Goal: Communication & Community: Participate in discussion

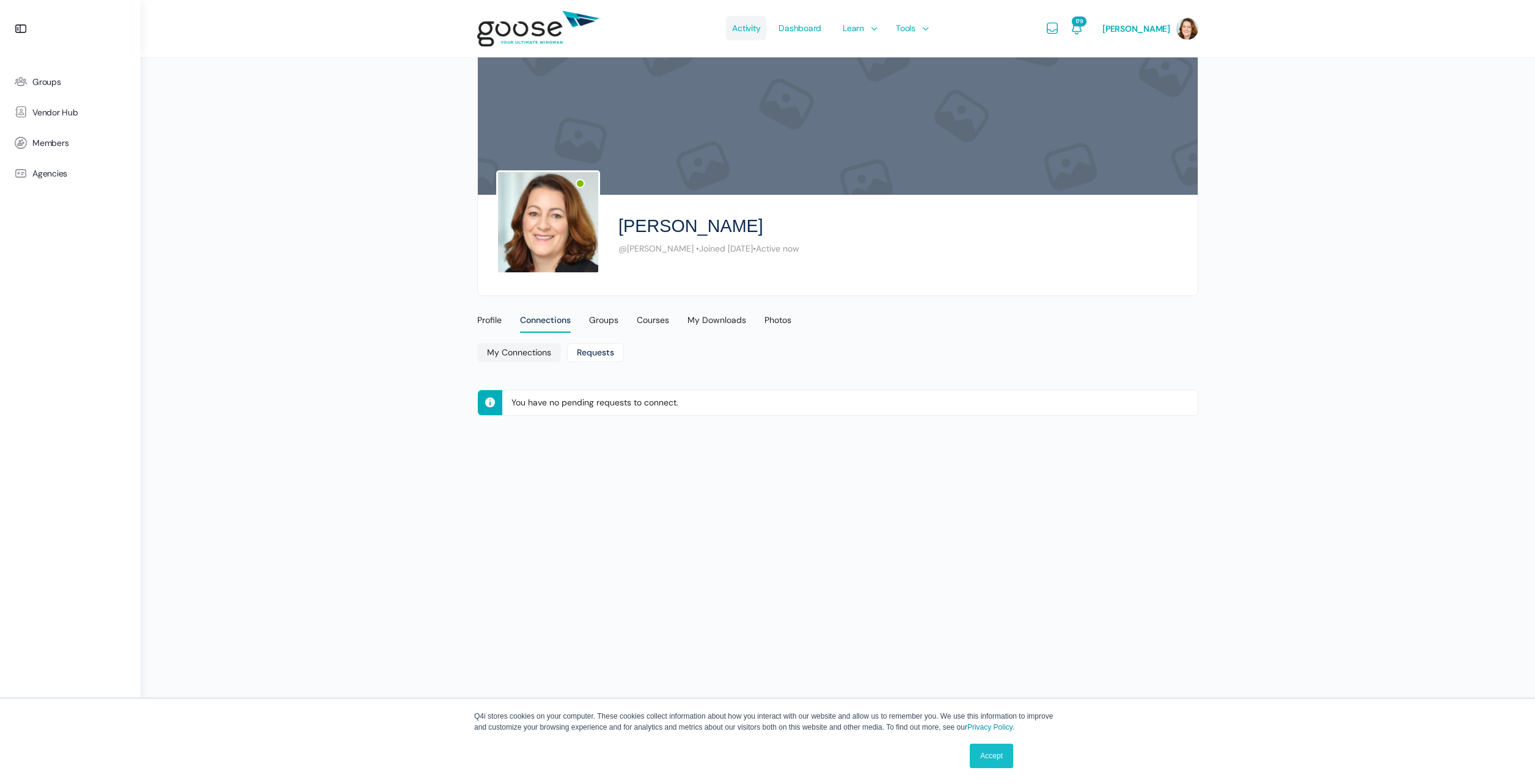
click at [748, 30] on span "Activity" at bounding box center [745, 28] width 29 height 57
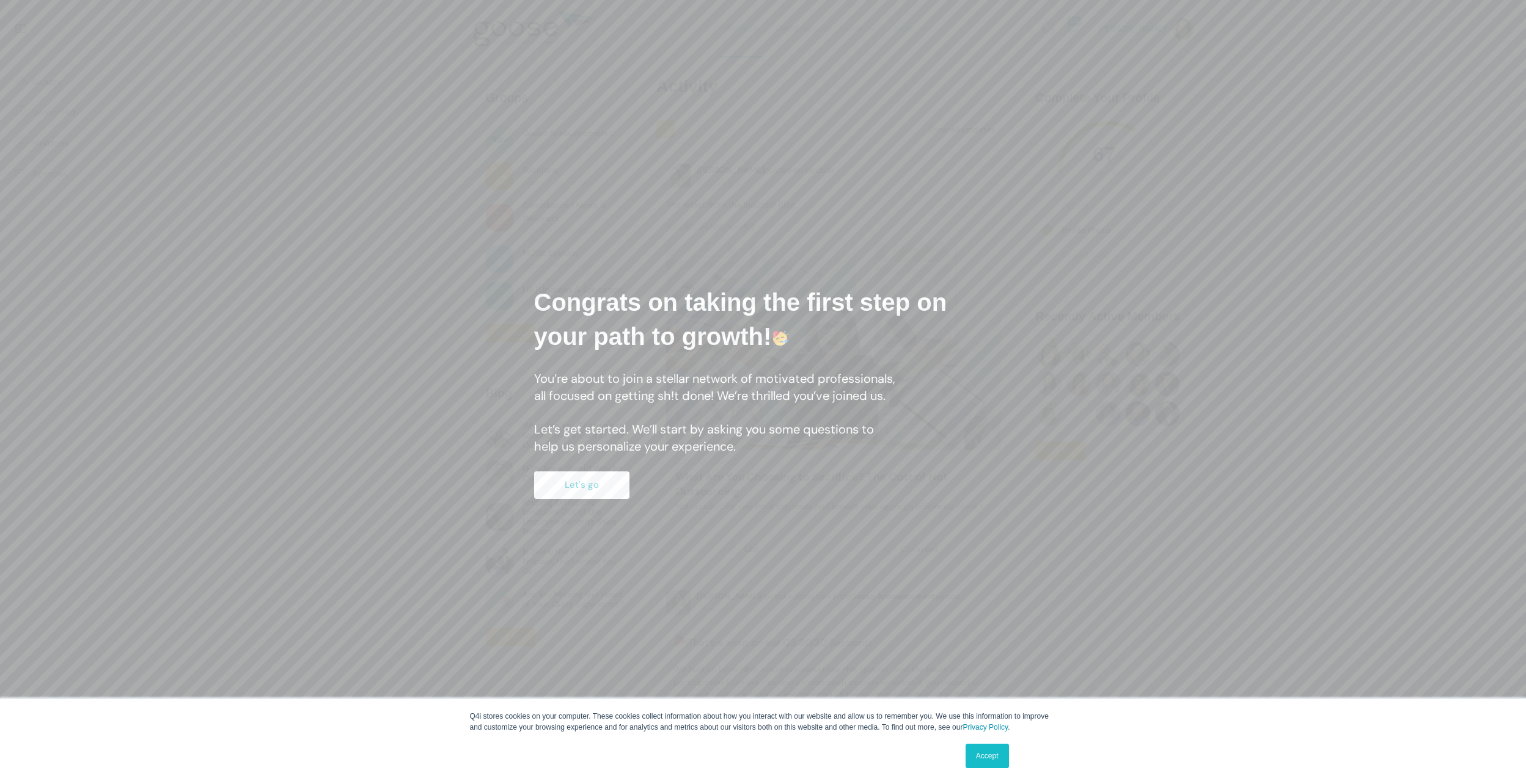
click at [604, 490] on button "Let's go" at bounding box center [582, 485] width 96 height 28
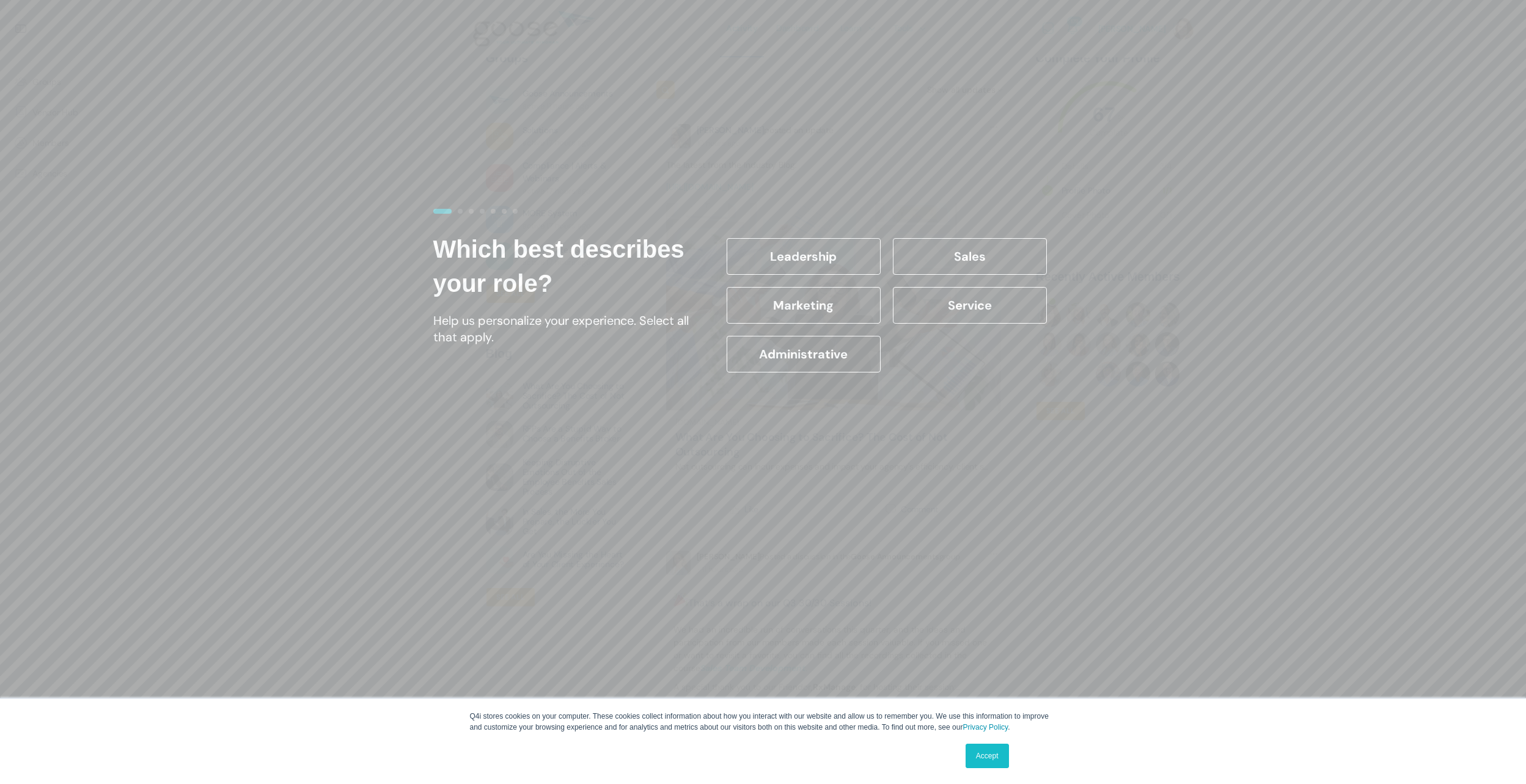
scroll to position [61, 0]
click at [798, 257] on label "Leadership" at bounding box center [803, 257] width 154 height 37
click at [0, 0] on input "Leadership" at bounding box center [0, 0] width 0 height 0
click at [989, 748] on link "Accept" at bounding box center [987, 756] width 43 height 25
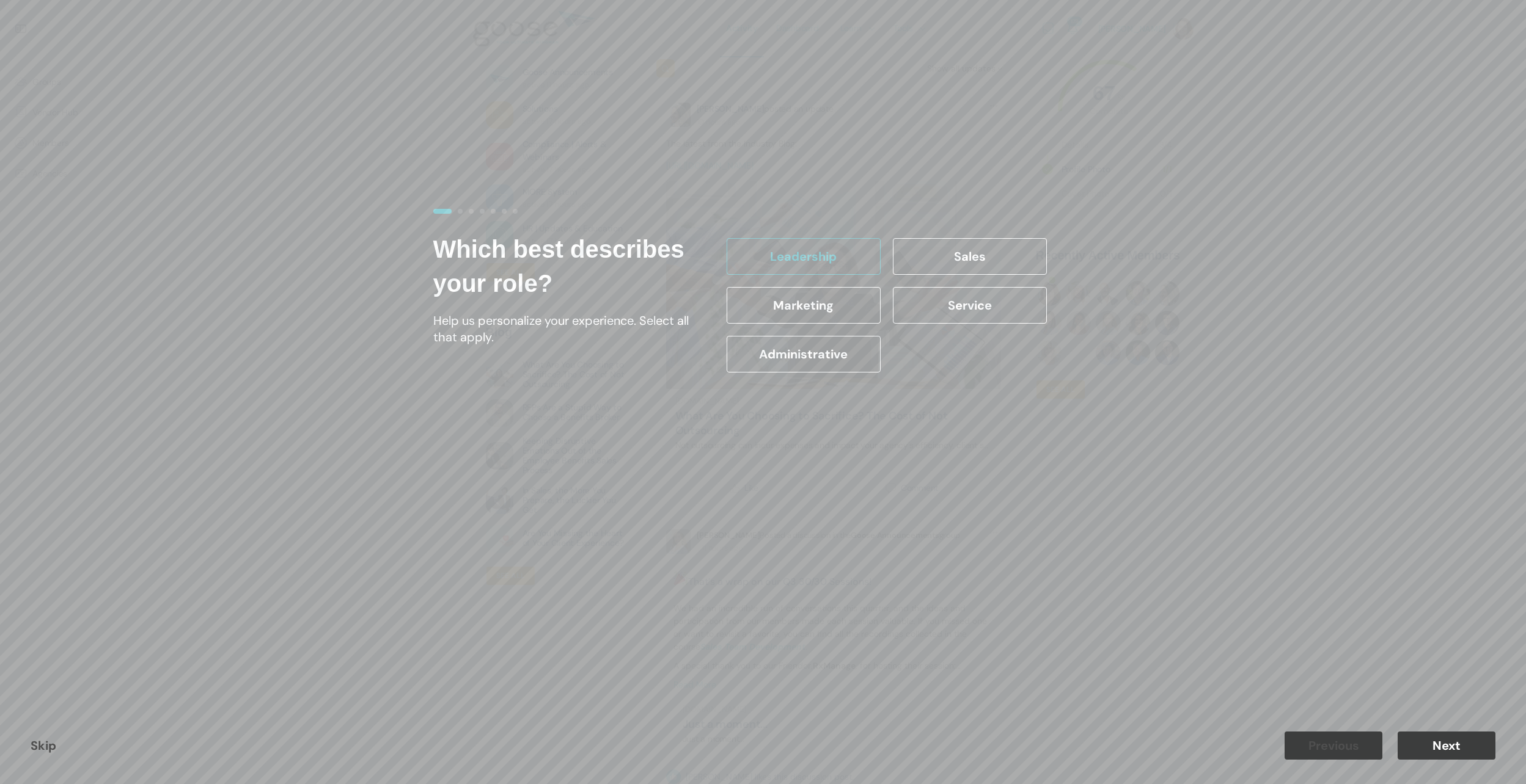
click at [1439, 741] on button "Next" at bounding box center [1446, 745] width 98 height 29
click at [970, 302] on label "11-20 years" at bounding box center [969, 306] width 154 height 37
click at [0, 0] on input "11-20 years" at bounding box center [0, 0] width 0 height 0
click at [1439, 748] on button "Next" at bounding box center [1446, 745] width 98 height 29
click at [815, 314] on label "21-50" at bounding box center [803, 306] width 154 height 37
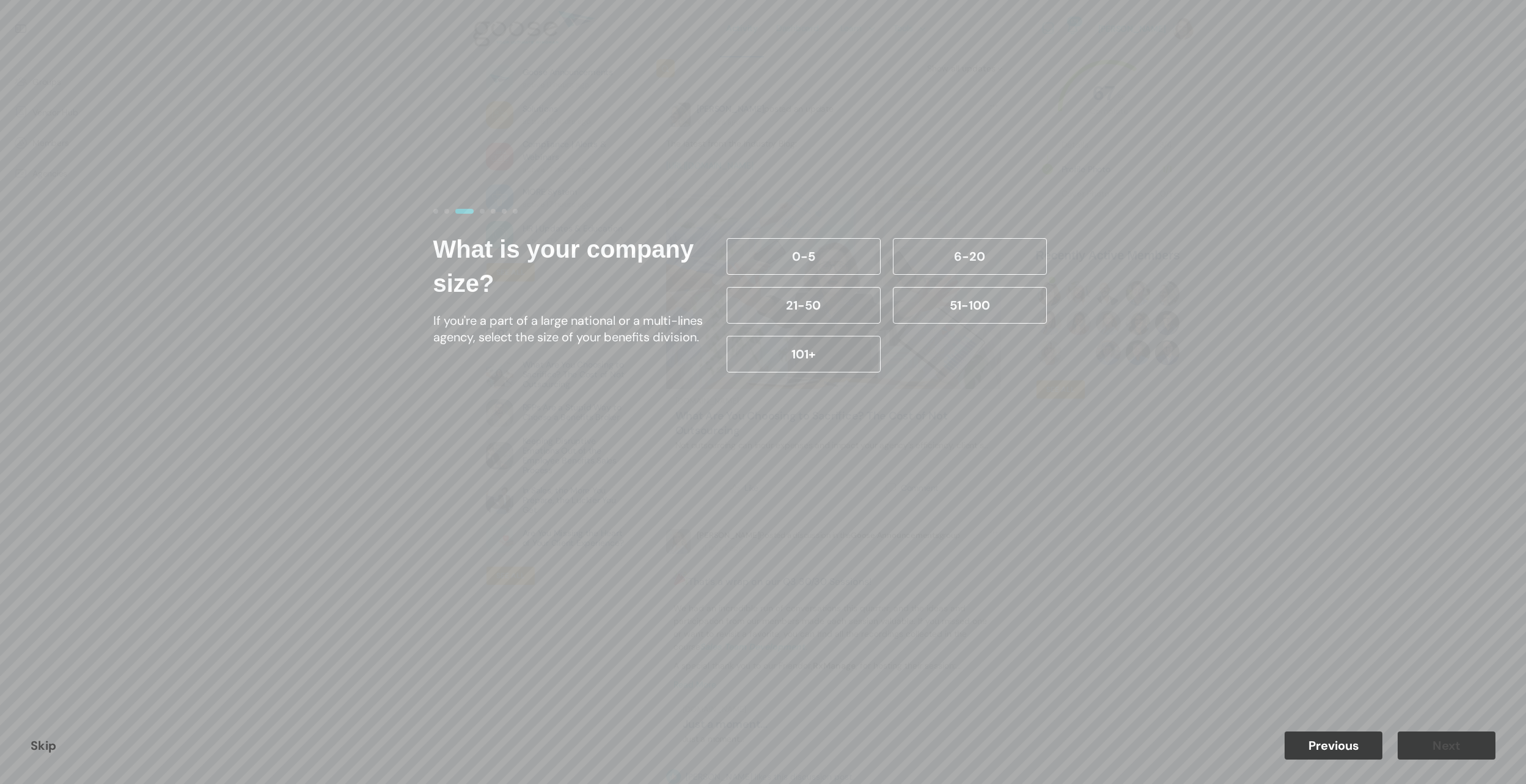
click at [0, 0] on input "21-50" at bounding box center [0, 0] width 0 height 0
click at [1437, 743] on button "Next" at bounding box center [1446, 745] width 98 height 29
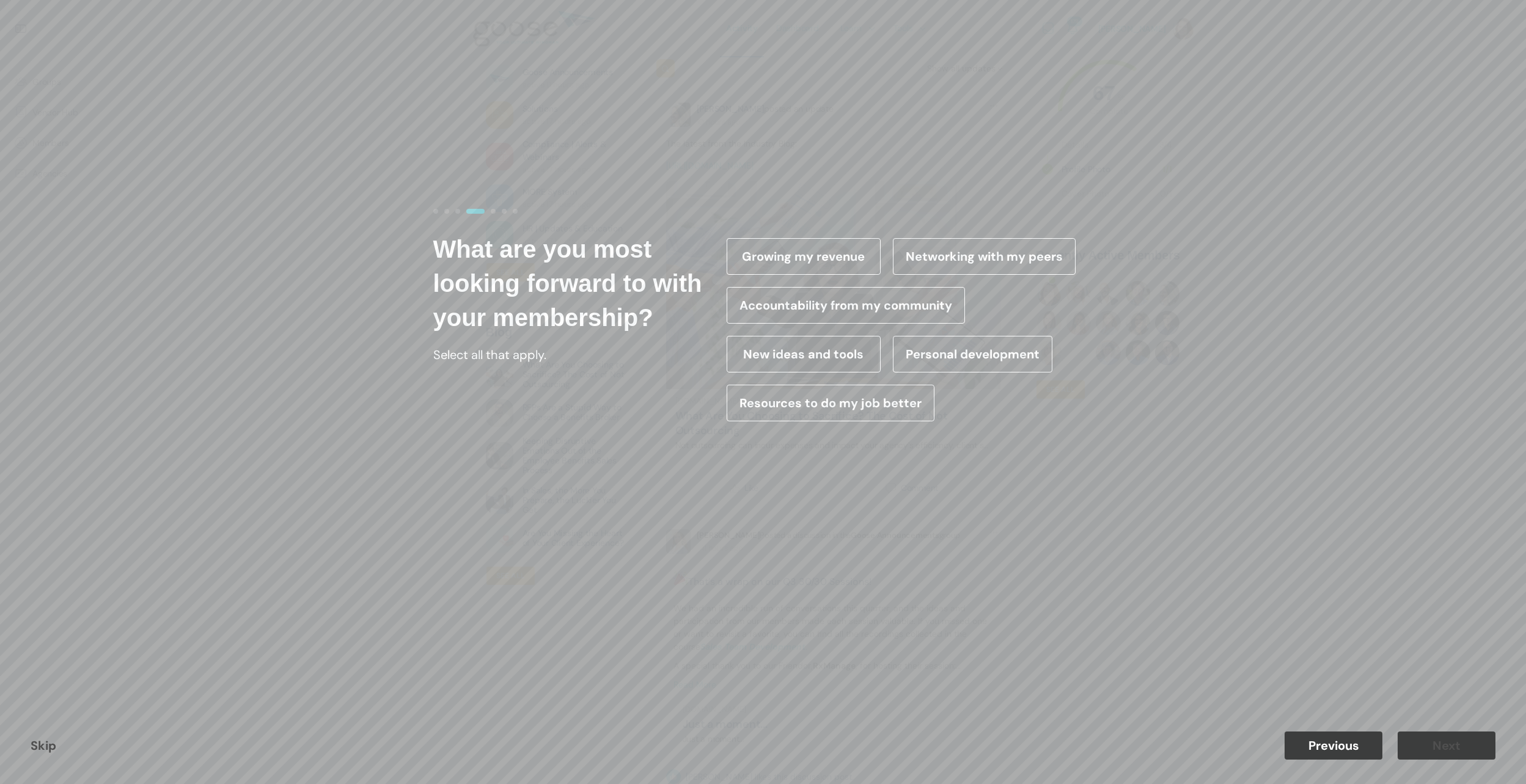
drag, startPoint x: 991, startPoint y: 353, endPoint x: 950, endPoint y: 355, distance: 41.0
click at [990, 353] on label "Personal development" at bounding box center [972, 354] width 159 height 37
click at [0, 0] on input "Personal development" at bounding box center [0, 0] width 0 height 0
click at [785, 360] on label "New ideas and tools" at bounding box center [803, 354] width 154 height 37
click at [0, 0] on input "New ideas and tools" at bounding box center [0, 0] width 0 height 0
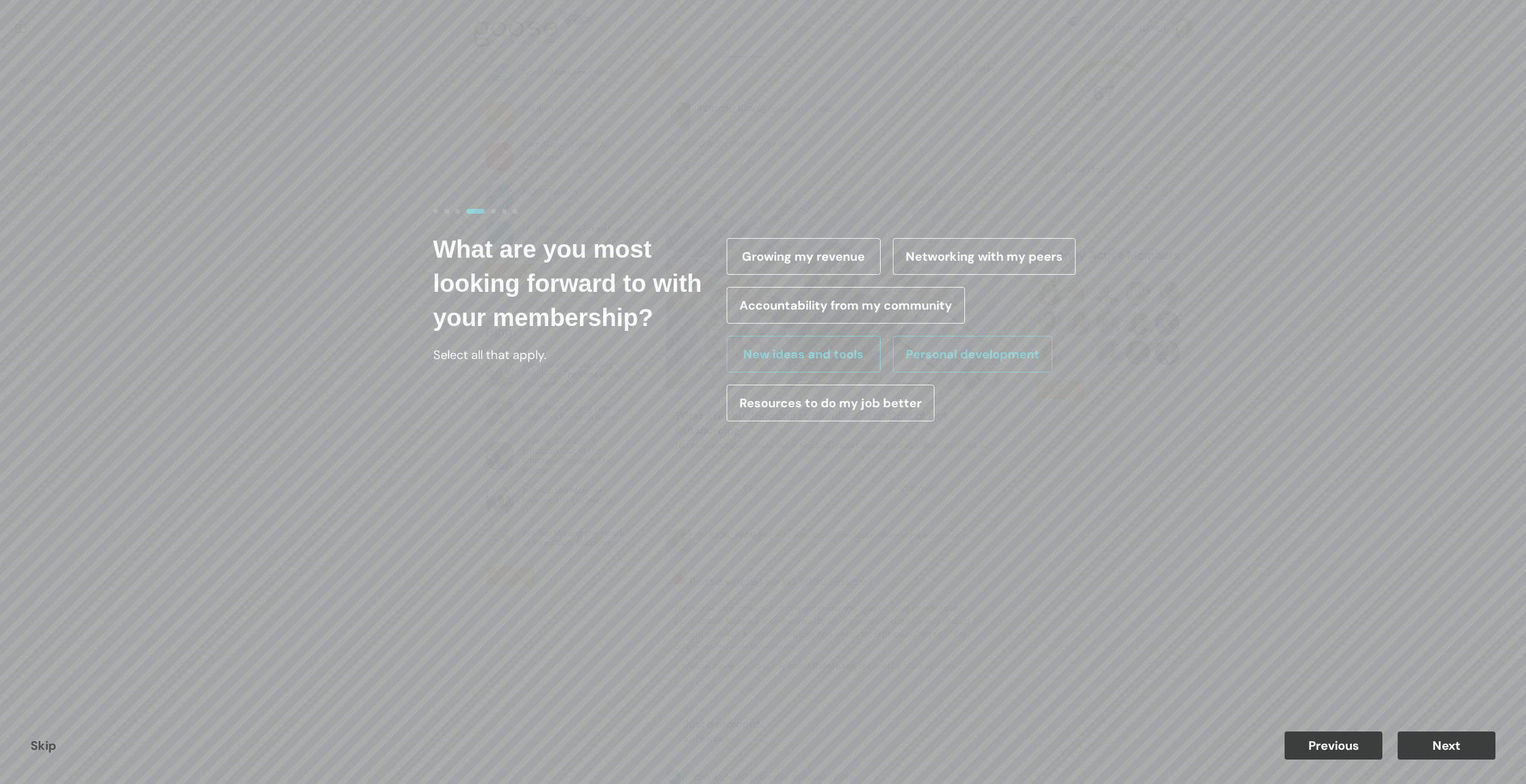
click at [797, 398] on label "Resources to do my job better" at bounding box center [830, 403] width 208 height 37
click at [0, 0] on input "Resources to do my job better" at bounding box center [0, 0] width 0 height 0
click at [1443, 750] on button "Next" at bounding box center [1446, 745] width 98 height 29
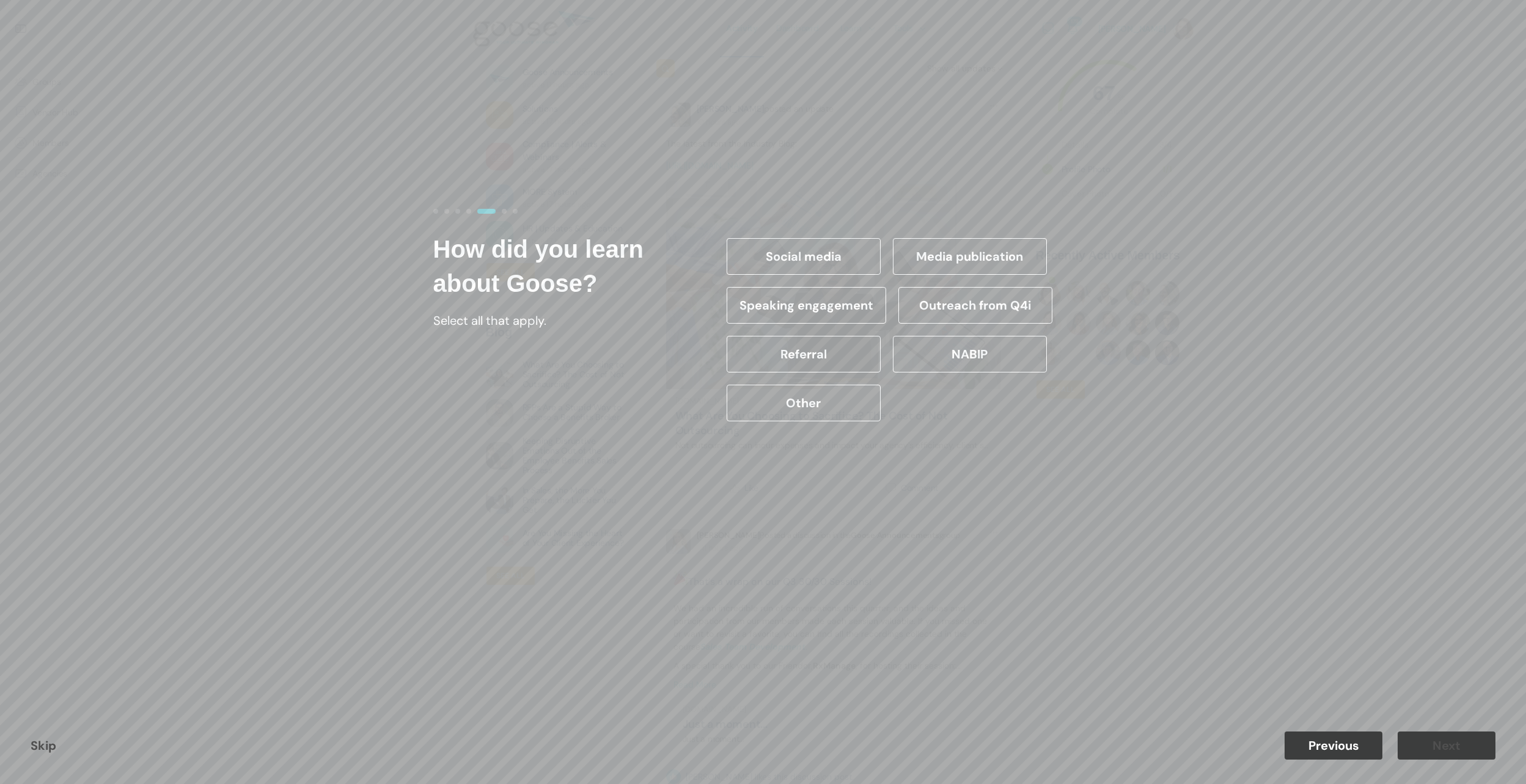
click at [988, 305] on label "Outreach from Q4i" at bounding box center [975, 306] width 154 height 37
click at [0, 0] on input "Outreach from Q4i" at bounding box center [0, 0] width 0 height 0
click at [1443, 752] on button "Next" at bounding box center [1446, 745] width 98 height 29
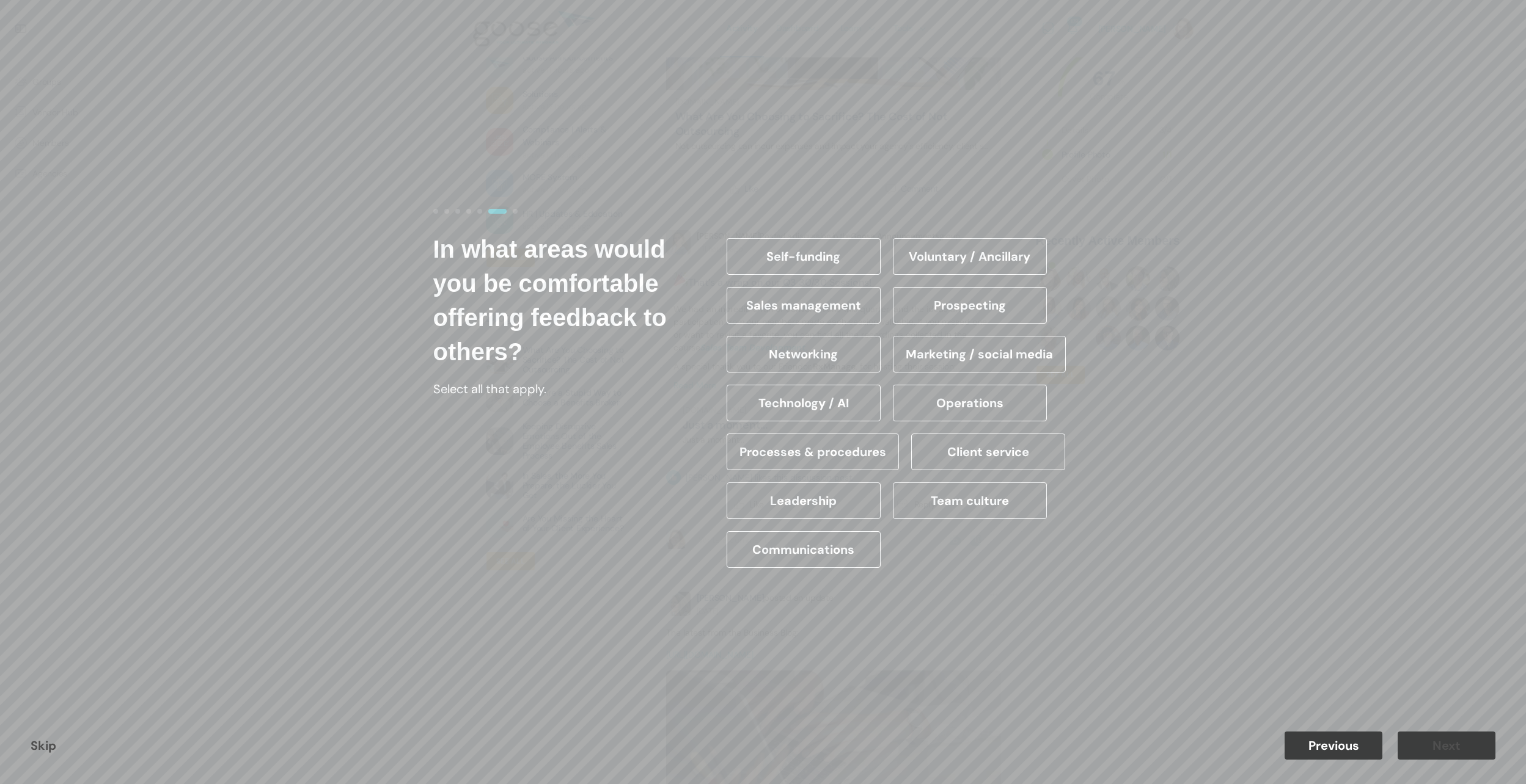
scroll to position [122, 0]
click at [965, 576] on form "Which best describes your role? Help us personalize your experience. Select all…" at bounding box center [763, 392] width 697 height 403
click at [798, 259] on label "Self-funding" at bounding box center [803, 257] width 154 height 37
click at [0, 0] on input "Self-funding" at bounding box center [0, 0] width 0 height 0
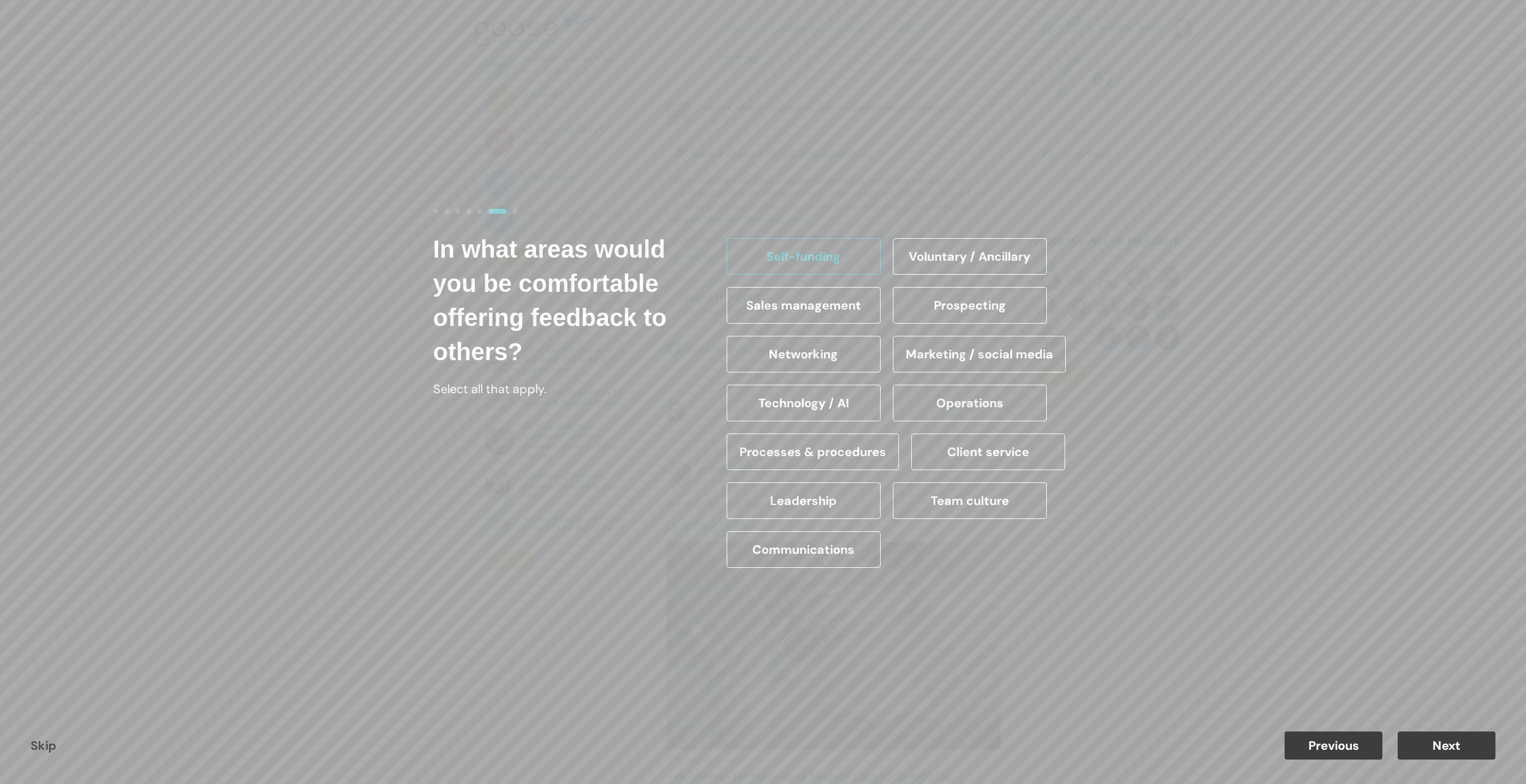
click at [974, 457] on label "Client service" at bounding box center [988, 452] width 154 height 37
click at [0, 0] on input "Client service" at bounding box center [0, 0] width 0 height 0
click at [780, 262] on label "Self-funding" at bounding box center [803, 257] width 154 height 37
click at [0, 0] on input "Self-funding" at bounding box center [0, 0] width 0 height 0
click at [976, 259] on label "Voluntary / Ancillary" at bounding box center [969, 257] width 154 height 37
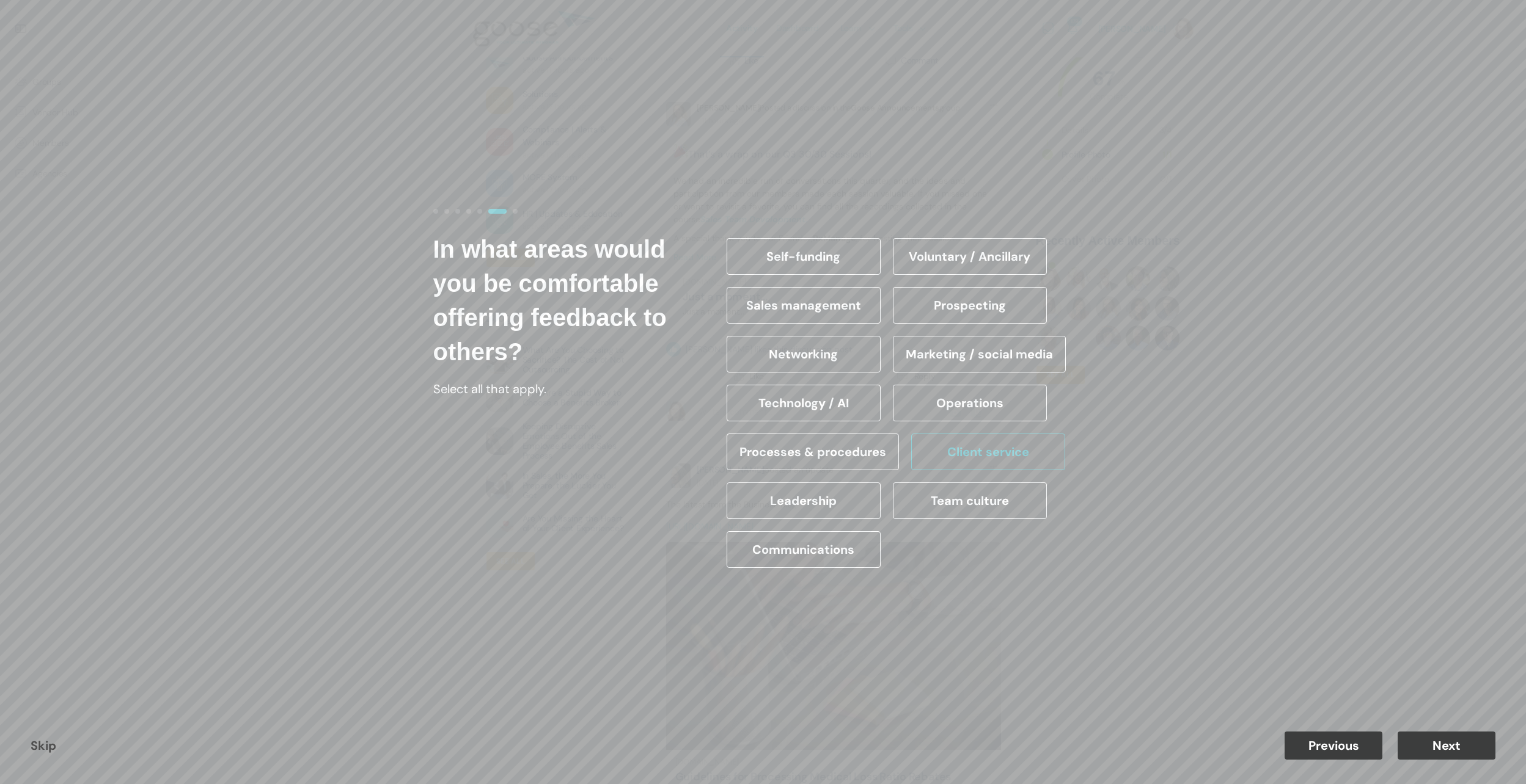
click at [0, 0] on input "Voluntary / Ancillary" at bounding box center [0, 0] width 0 height 0
click at [996, 455] on label "Client service" at bounding box center [988, 452] width 154 height 37
click at [0, 0] on input "Client service" at bounding box center [0, 0] width 0 height 0
click at [1443, 749] on button "Next" at bounding box center [1446, 745] width 98 height 29
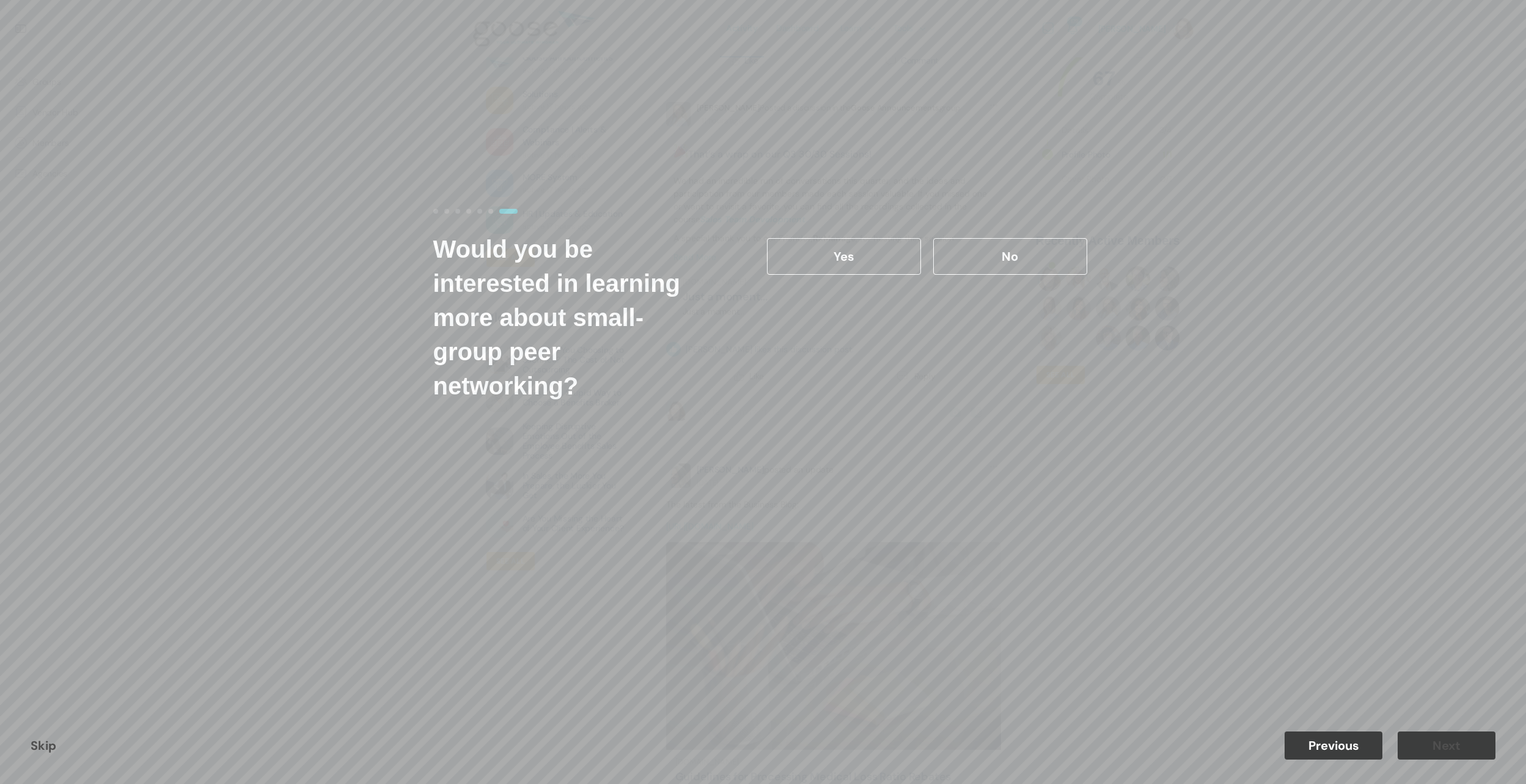
click at [979, 259] on label "No" at bounding box center [1010, 257] width 154 height 37
click at [0, 0] on input "No" at bounding box center [0, 0] width 0 height 0
click at [1444, 746] on button "Next" at bounding box center [1446, 745] width 98 height 29
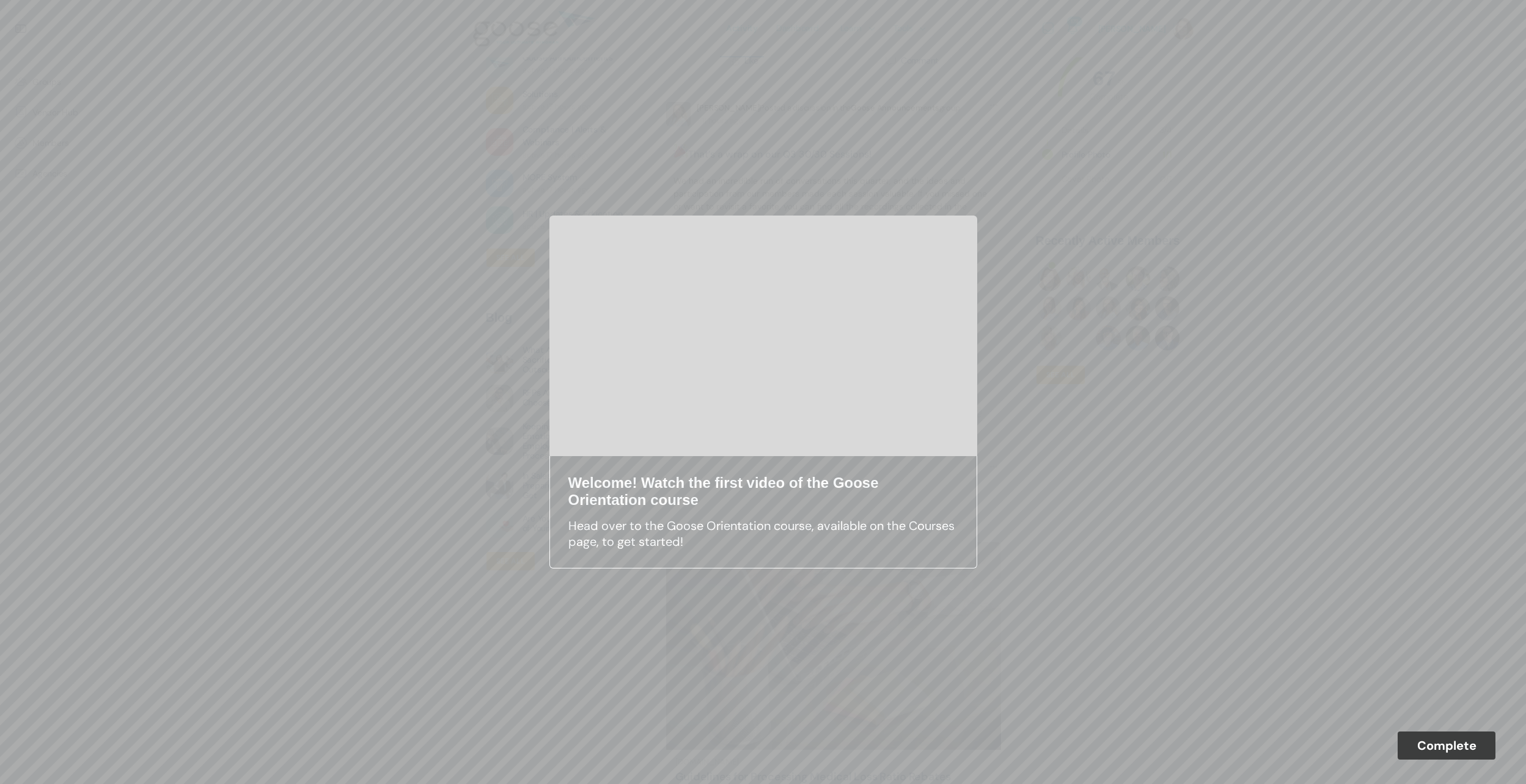
click at [1450, 741] on button "Complete" at bounding box center [1446, 745] width 98 height 29
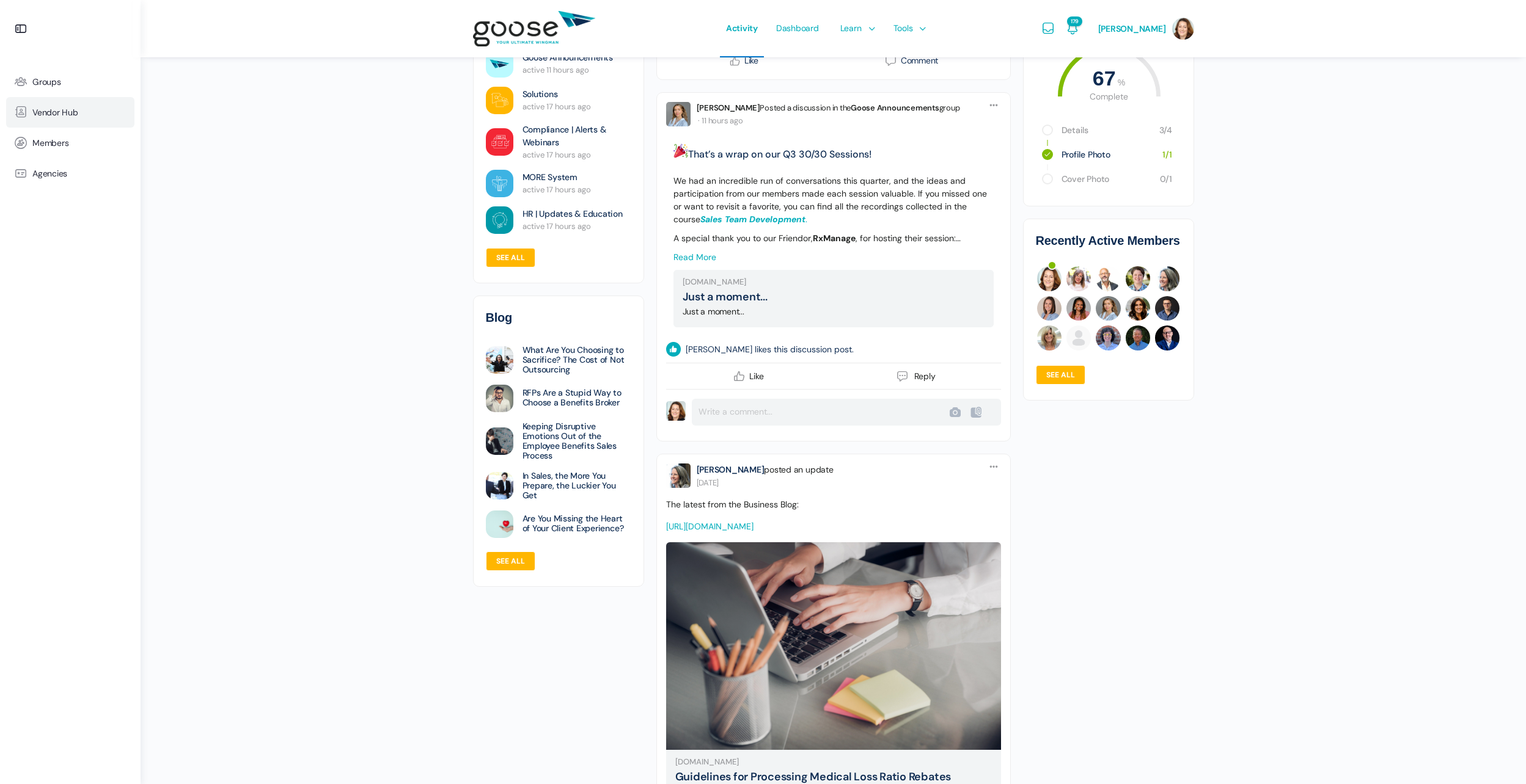
click at [44, 103] on link "Vendor Hub" at bounding box center [70, 112] width 128 height 30
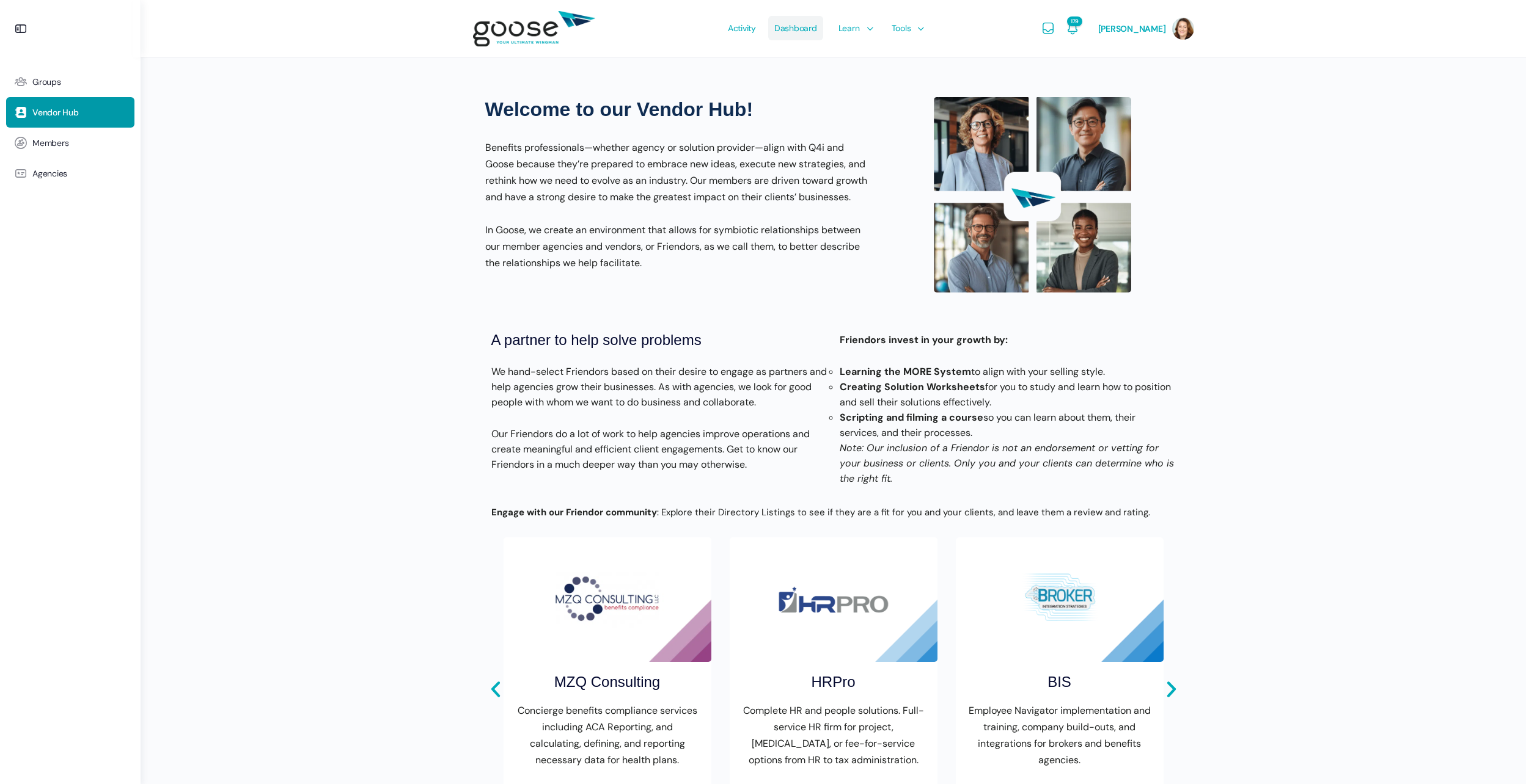
click at [794, 31] on span "Dashboard" at bounding box center [795, 28] width 42 height 57
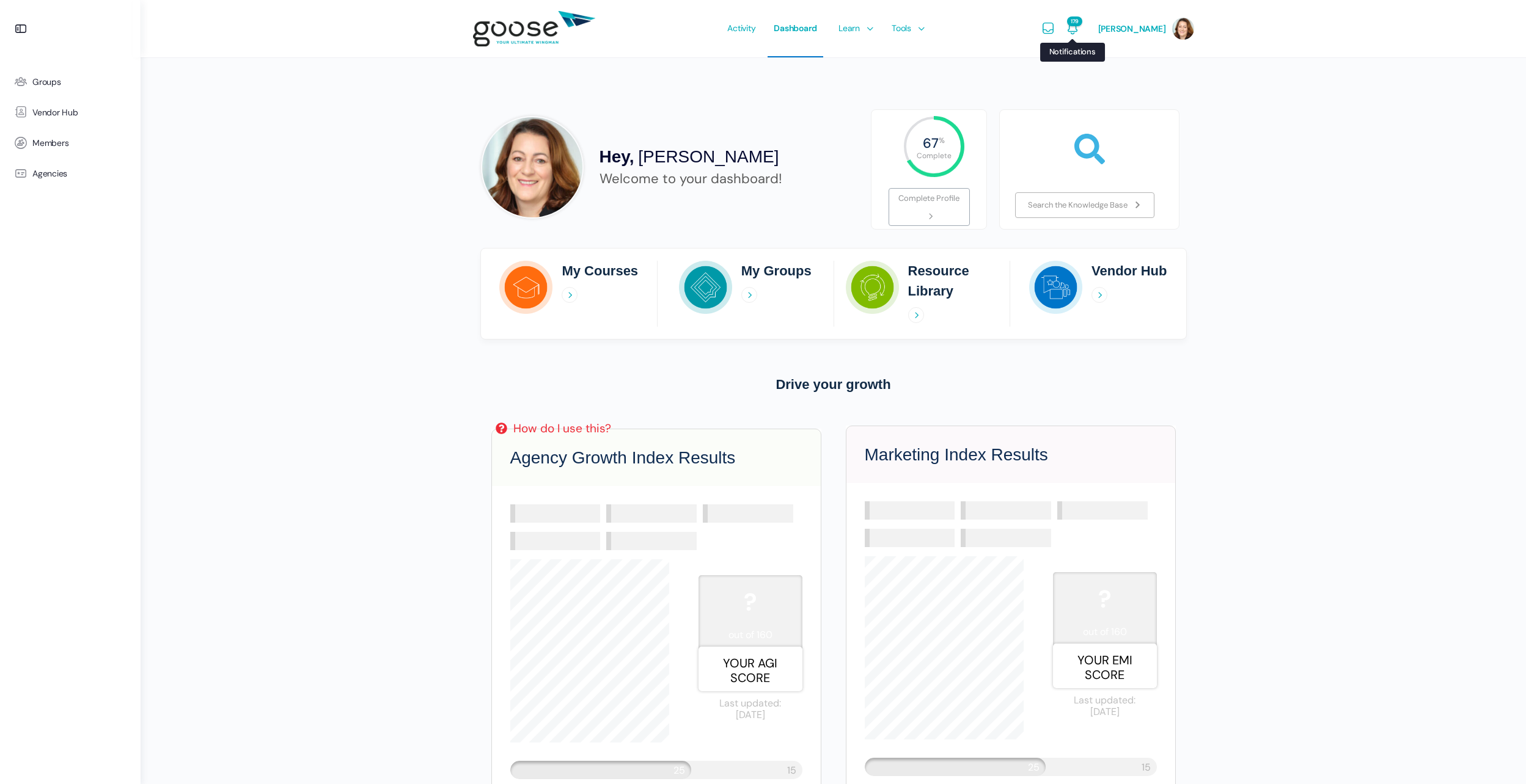
click at [1065, 28] on icon "Notifications" at bounding box center [1072, 29] width 15 height 15
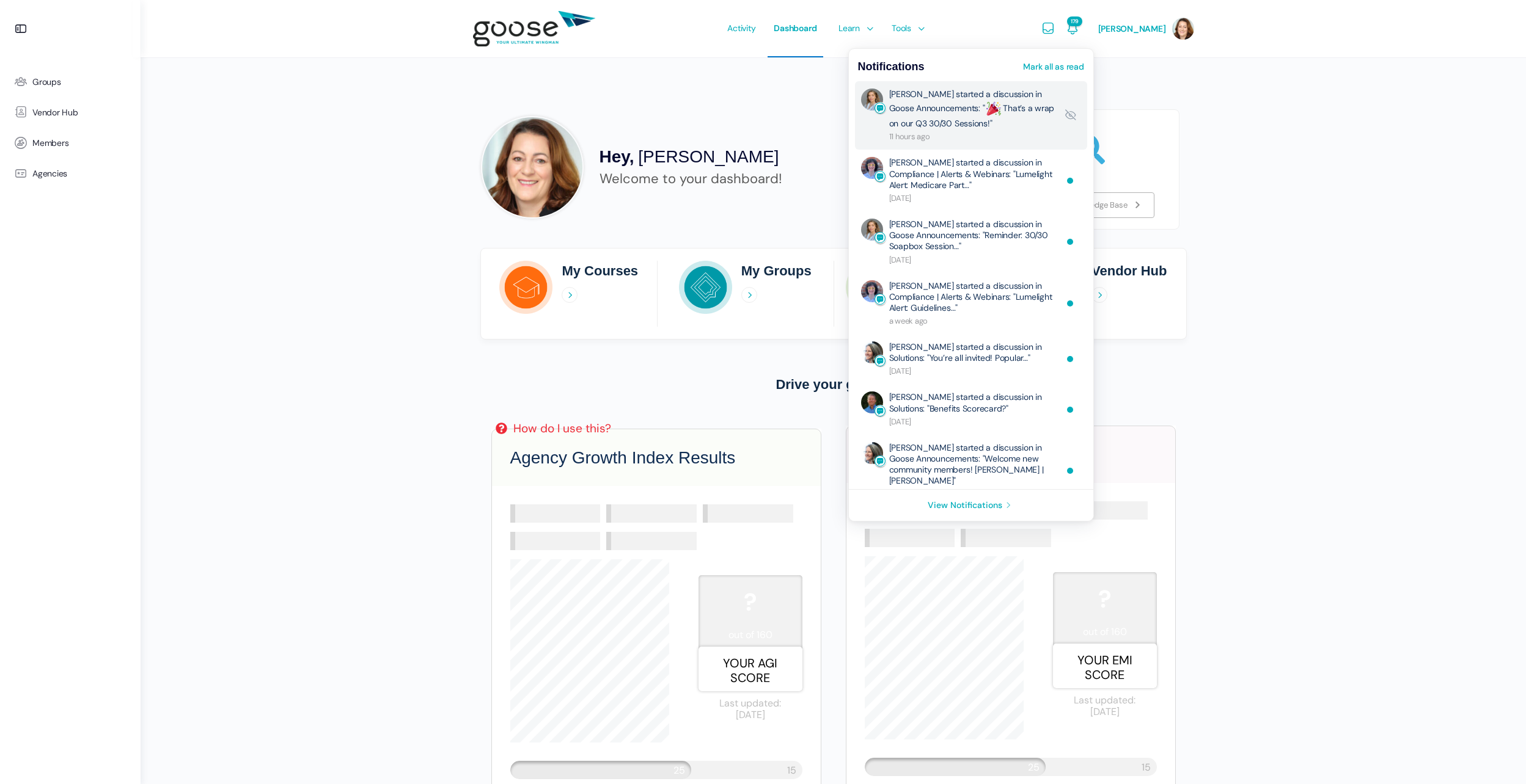
click at [992, 107] on link "Eliza Leder started a discussion in Goose Announcements: " That’s a wrap on our…" at bounding box center [973, 115] width 168 height 53
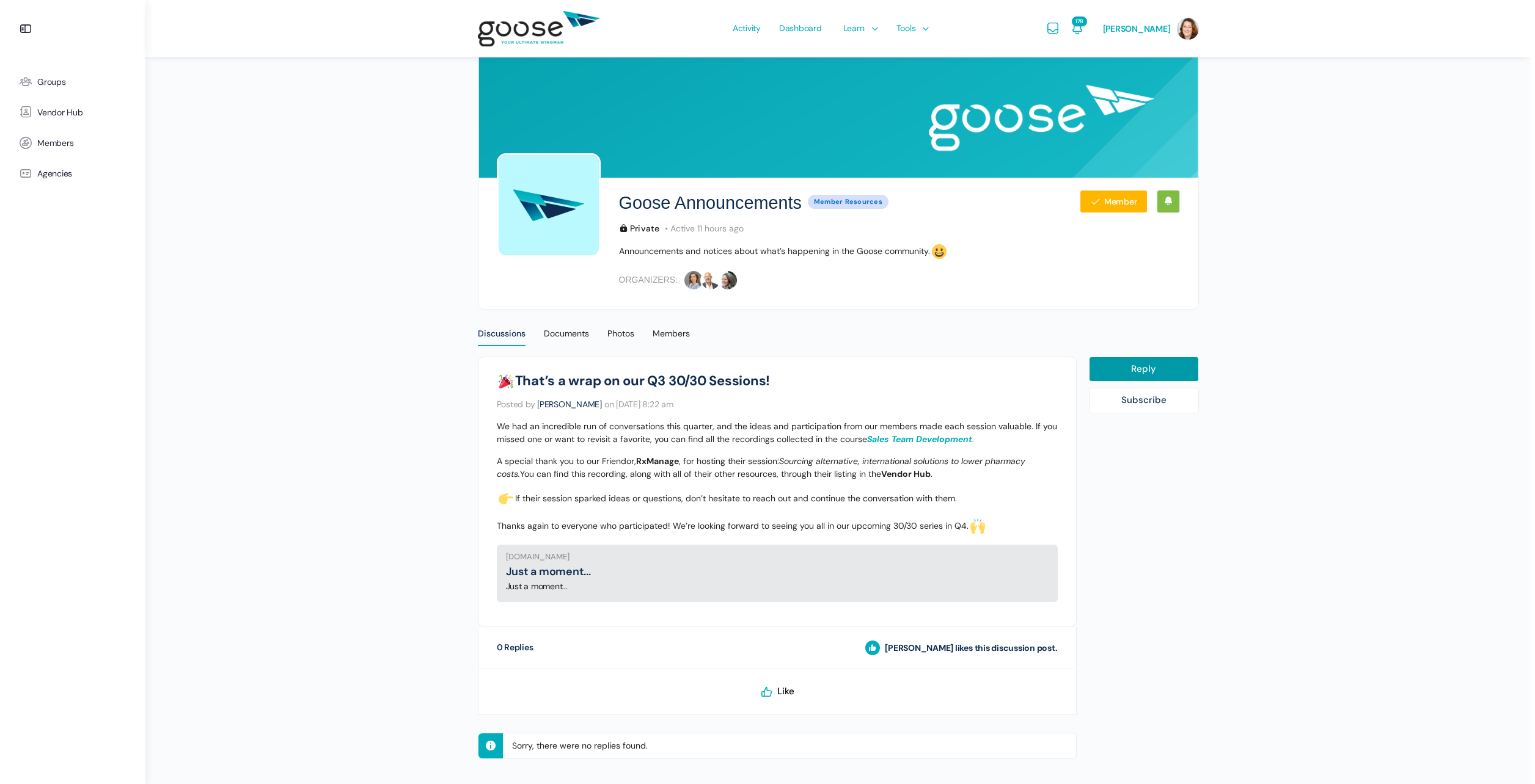
scroll to position [32, 0]
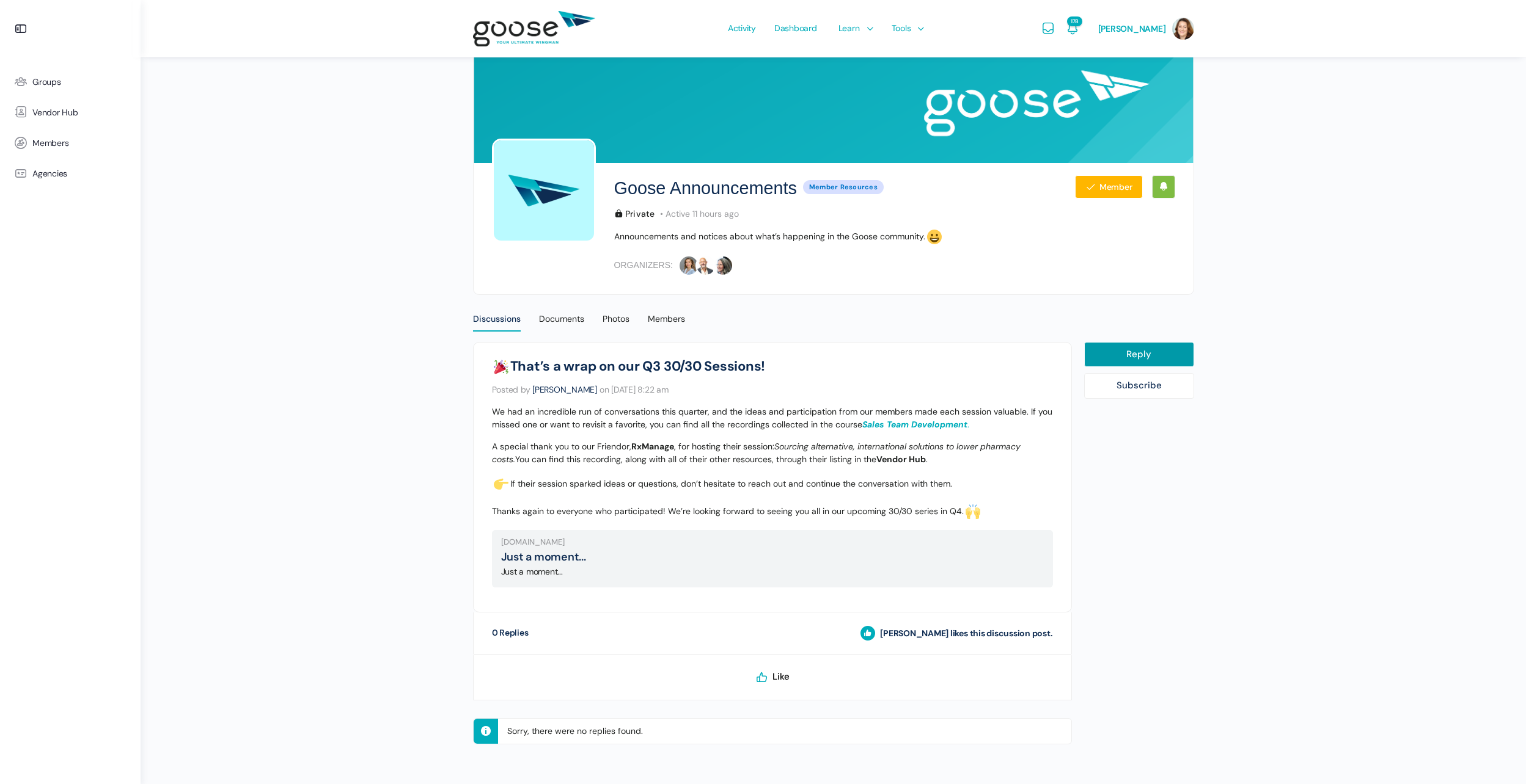
click at [783, 677] on span "Like" at bounding box center [780, 677] width 17 height 12
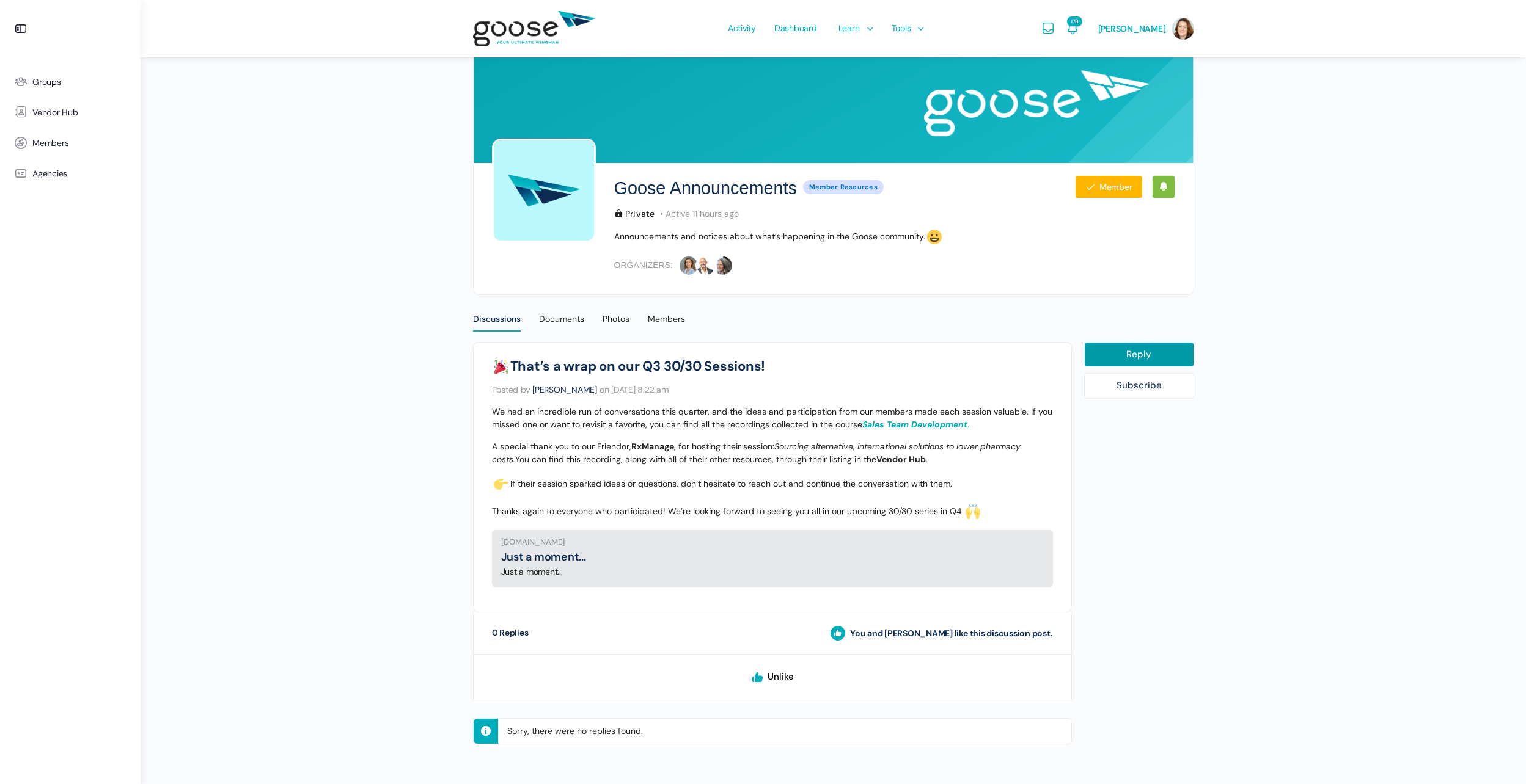
click at [586, 559] on link "Just a moment..." at bounding box center [543, 557] width 85 height 15
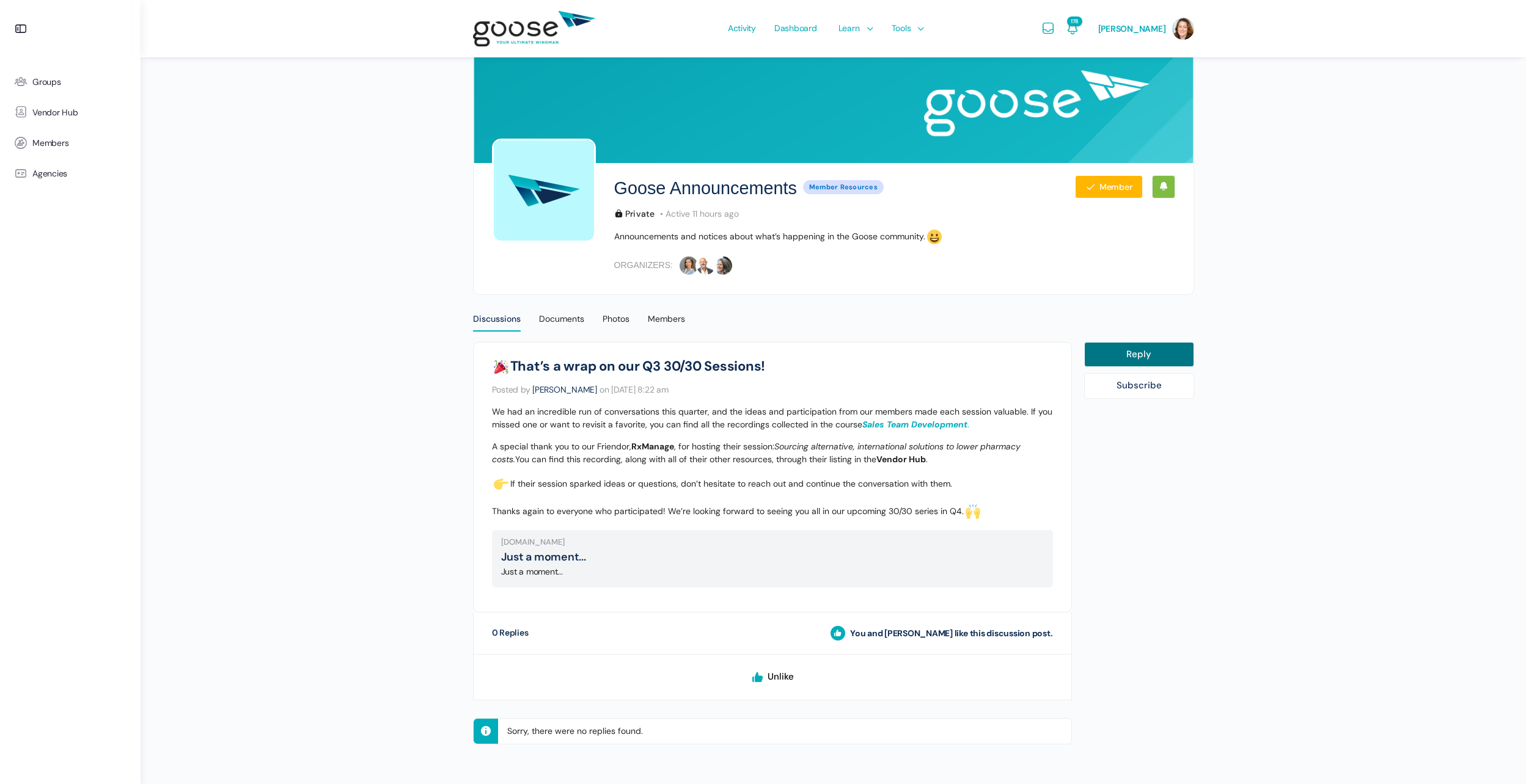
click at [1142, 350] on link "Reply" at bounding box center [1139, 355] width 110 height 26
select select
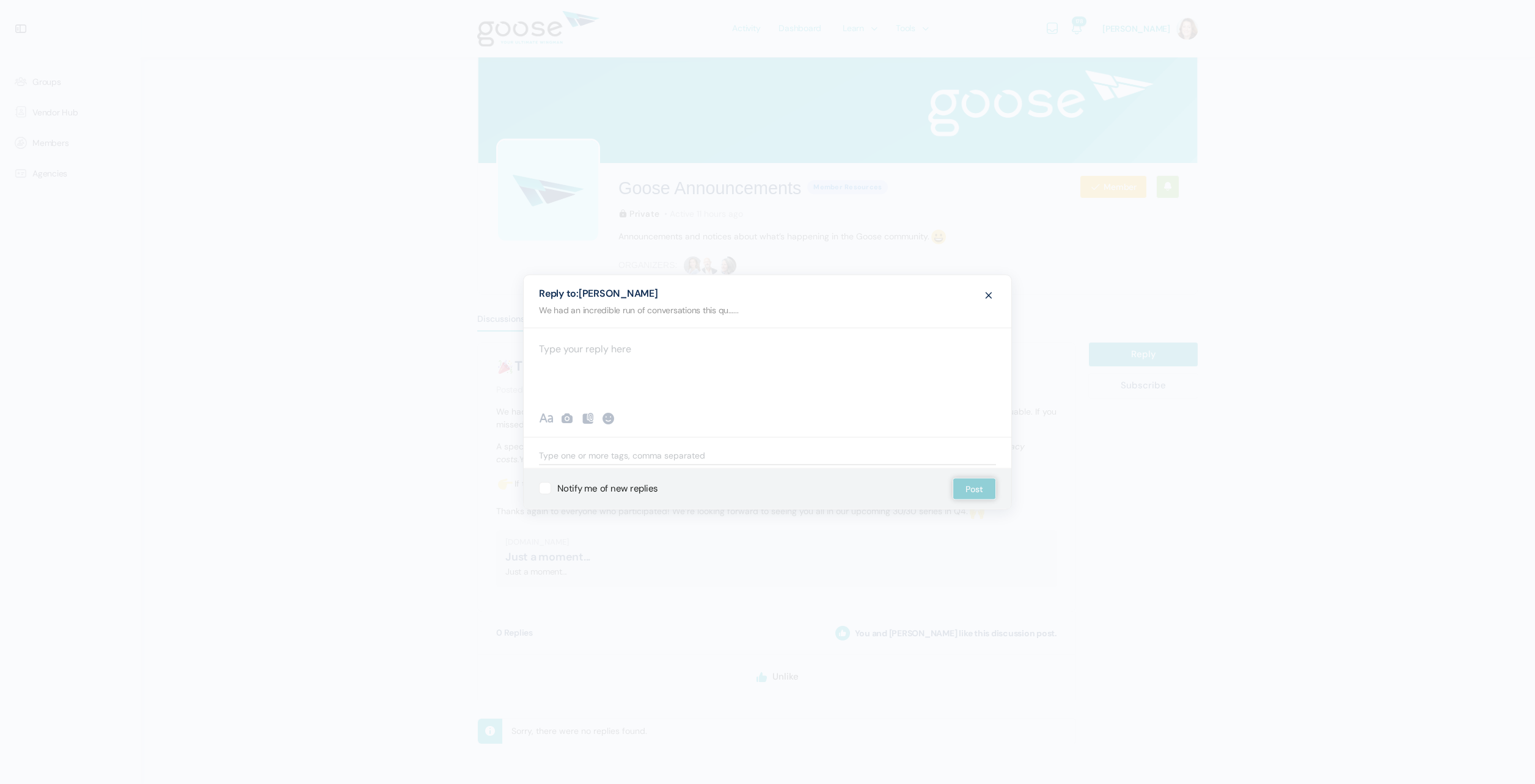
click at [670, 348] on div at bounding box center [768, 364] width 488 height 74
click at [626, 390] on small "[PERSON_NAME] test [PERSON_NAME]" at bounding box center [637, 398] width 79 height 25
drag, startPoint x: 638, startPoint y: 353, endPoint x: 581, endPoint y: 347, distance: 57.3
click at [581, 347] on p "Thanks @elizatest" at bounding box center [768, 349] width 457 height 17
click at [633, 365] on small "Eliz a Leder" at bounding box center [617, 370] width 40 height 12
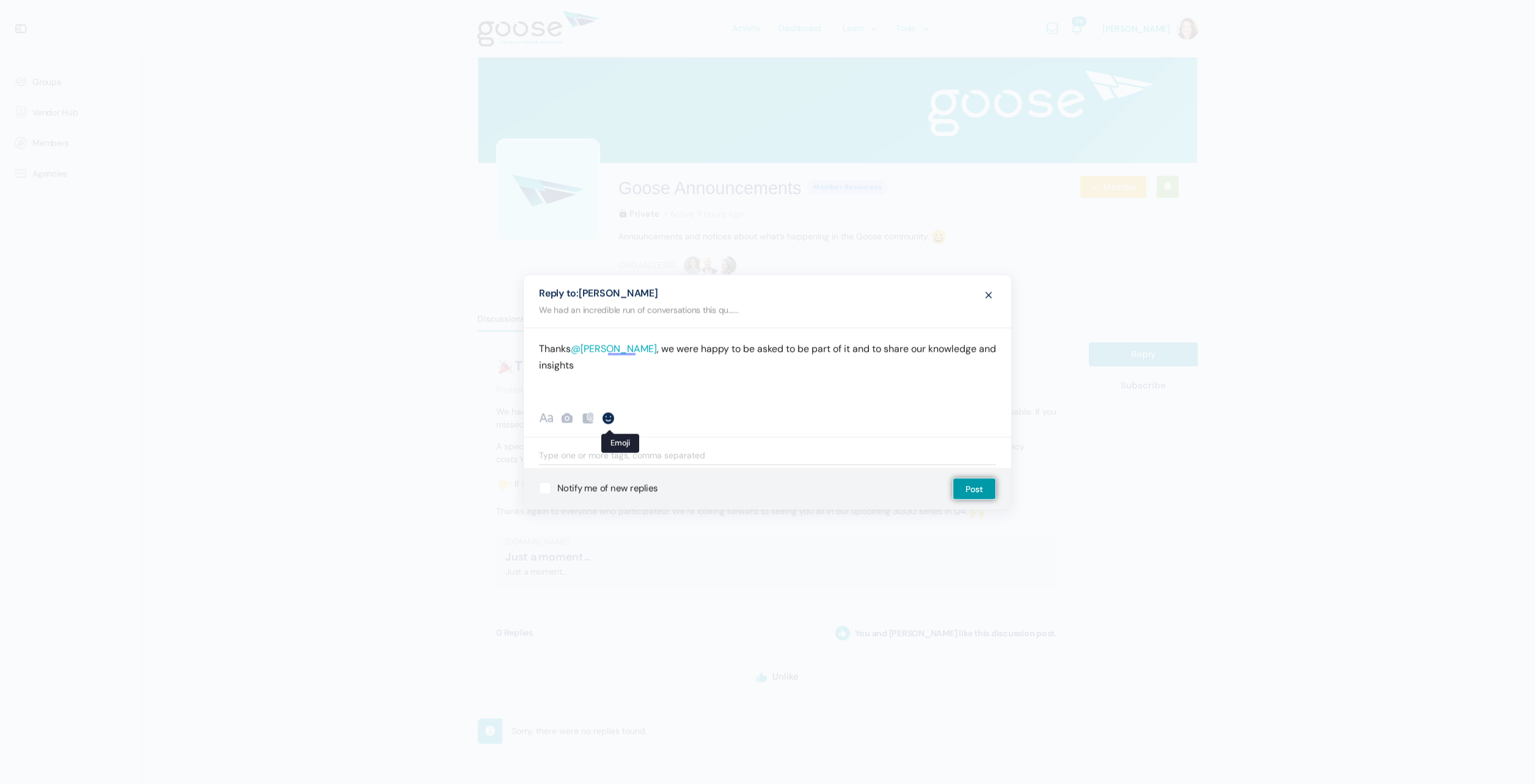
click at [608, 419] on div at bounding box center [608, 418] width 15 height 15
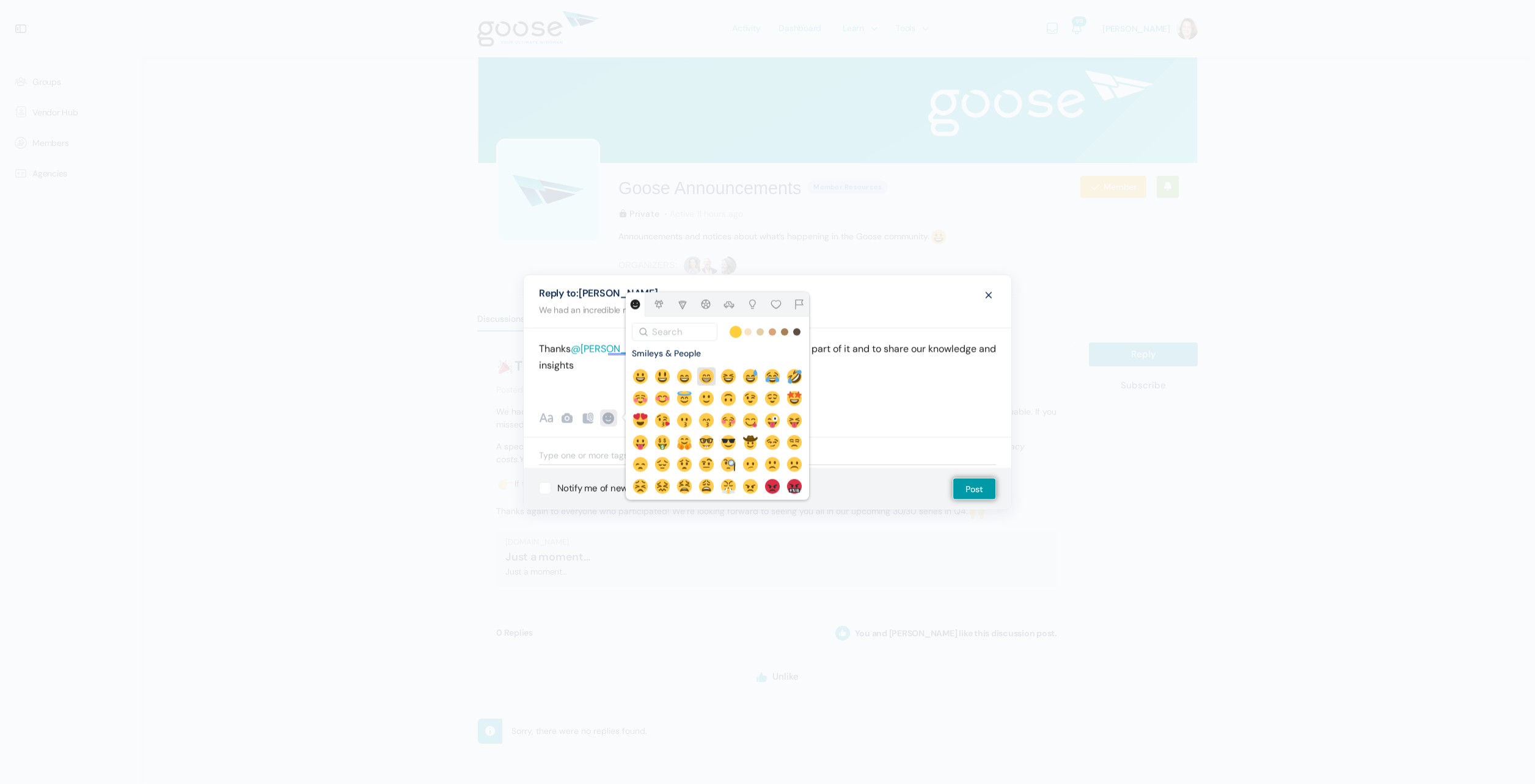
click at [711, 377] on img at bounding box center [706, 376] width 15 height 15
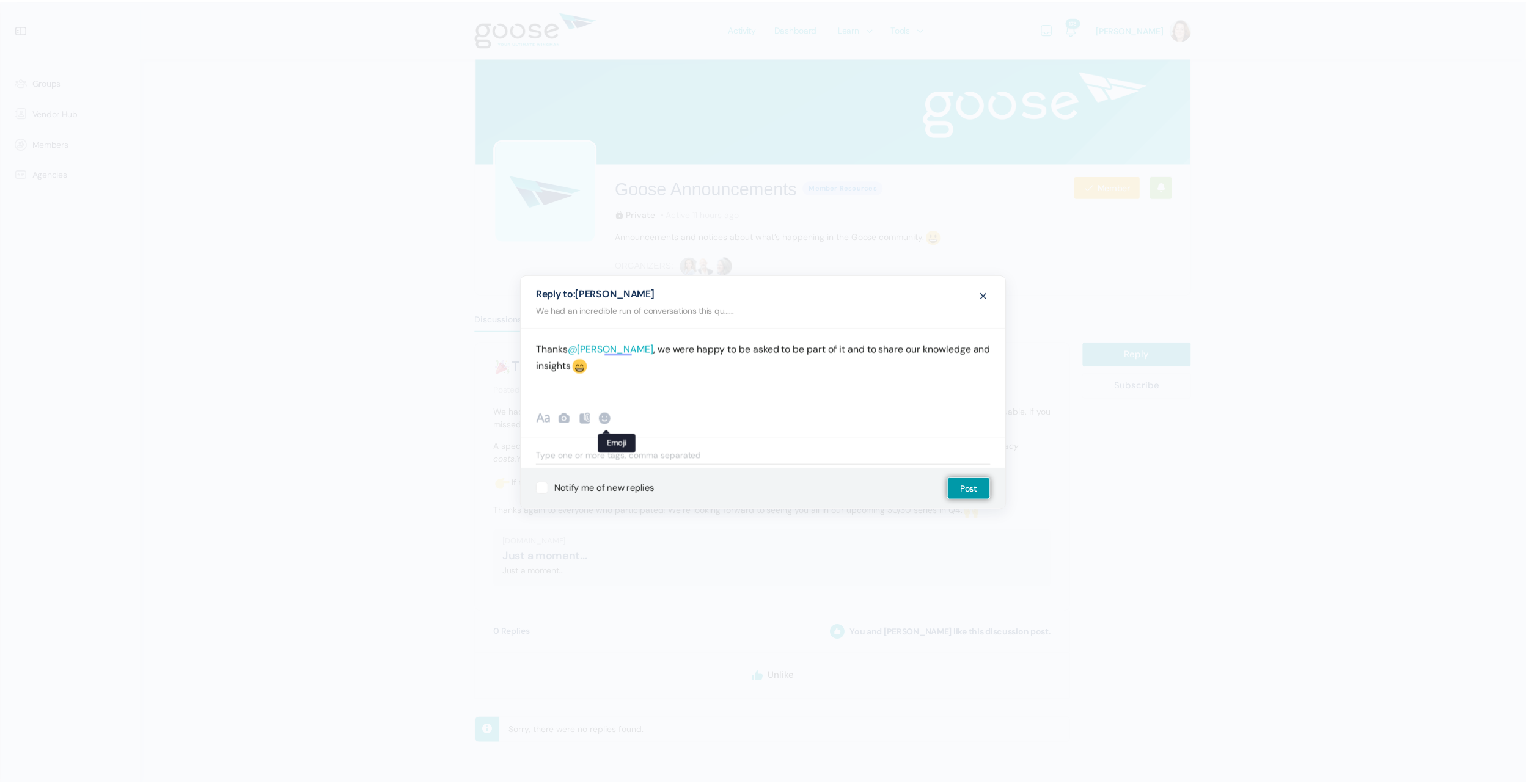
scroll to position [46, 0]
drag, startPoint x: 829, startPoint y: 348, endPoint x: 813, endPoint y: 349, distance: 16.0
click at [813, 349] on p "Thanks @eliza-leder , we were happy to be asked to be part of it and to share o…" at bounding box center [768, 358] width 457 height 35
drag, startPoint x: 787, startPoint y: 348, endPoint x: 779, endPoint y: 347, distance: 8.1
click at [779, 347] on p "Thanks @eliza-leder , we were happy to be asked to be part and to share our kno…" at bounding box center [768, 358] width 457 height 35
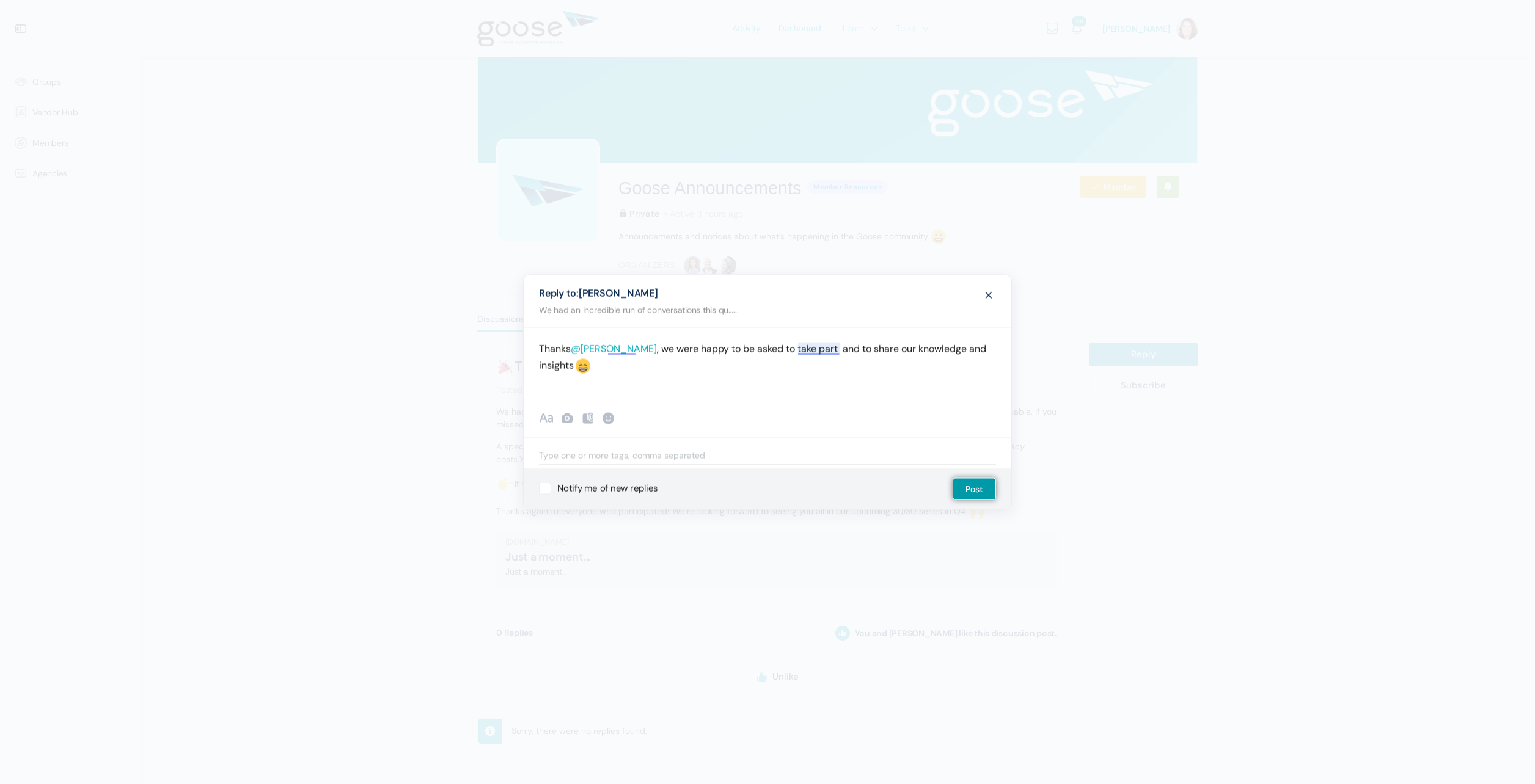
click at [824, 350] on p "Thanks @eliza-leder , we were happy to be asked to take part and to share our k…" at bounding box center [768, 358] width 457 height 35
click at [968, 482] on button "Post" at bounding box center [974, 489] width 43 height 22
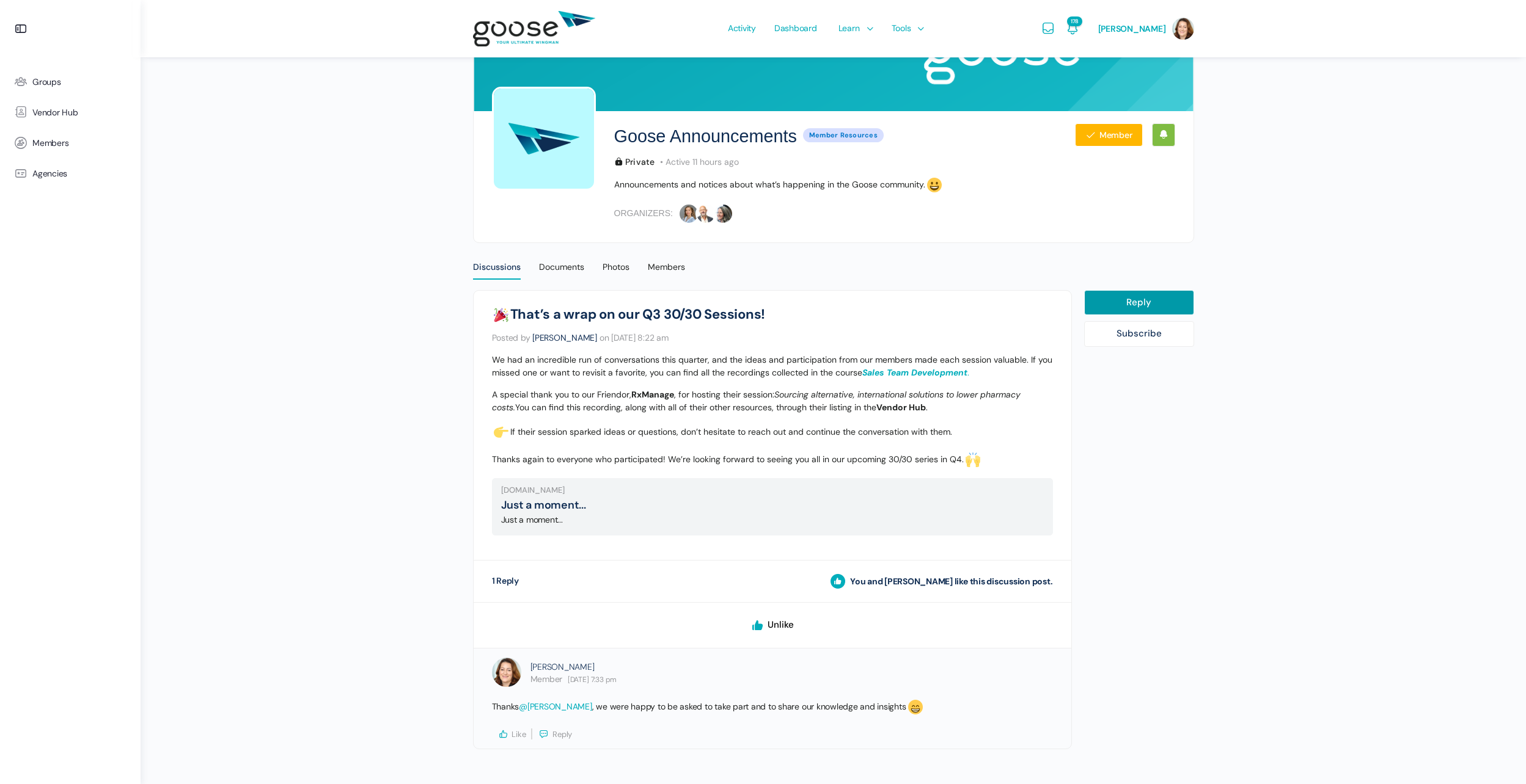
scroll to position [100, 0]
